Goal: Task Accomplishment & Management: Complete application form

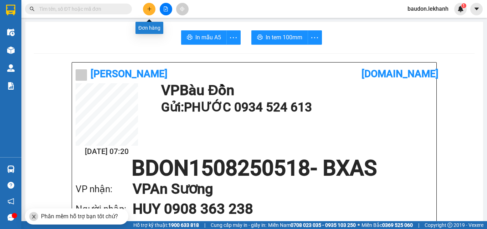
drag, startPoint x: 0, startPoint y: 0, endPoint x: 148, endPoint y: 11, distance: 148.4
click at [148, 11] on button at bounding box center [149, 9] width 12 height 12
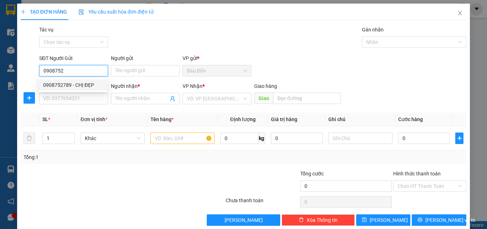
click at [70, 85] on div "0908752789 - CHỊ ĐẸP" at bounding box center [73, 85] width 60 height 8
type input "0908752789"
type input "CHỊ ĐẸP"
type input "0909079099"
type input "HÙNG"
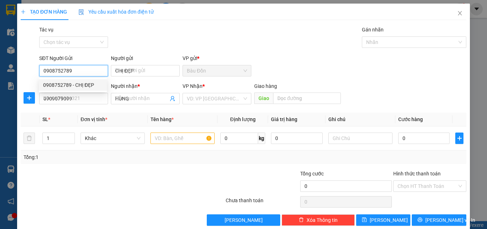
type input "40.000"
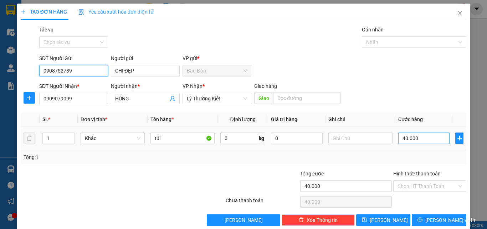
type input "0908752789"
click at [418, 140] on input "40.000" at bounding box center [423, 137] width 51 height 11
type input "6"
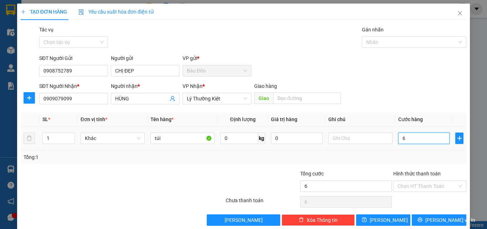
type input "60"
type input "600"
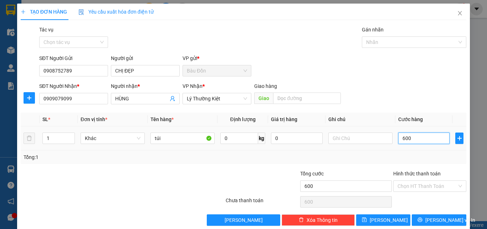
type input "6.000"
type input "60.000"
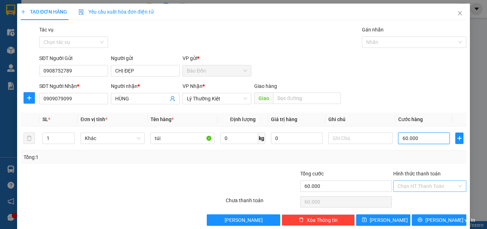
type input "60.000"
click at [434, 185] on input "Hình thức thanh toán" at bounding box center [428, 185] width 60 height 11
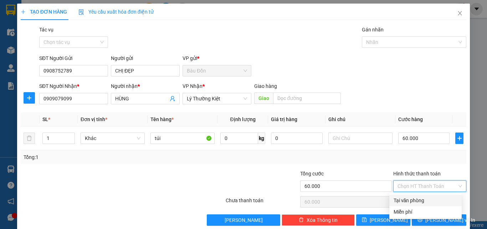
click at [428, 196] on div "Tại văn phòng" at bounding box center [425, 199] width 72 height 11
type input "0"
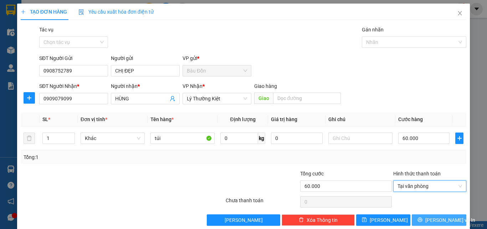
click at [428, 219] on button "[PERSON_NAME] và In" at bounding box center [439, 219] width 55 height 11
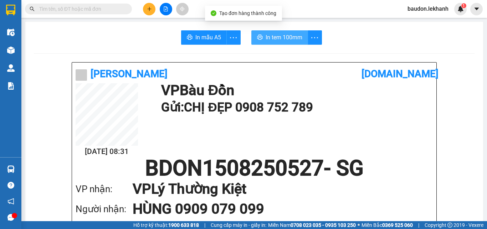
click at [284, 40] on span "In tem 100mm" at bounding box center [284, 37] width 37 height 9
